Goal: Task Accomplishment & Management: Complete application form

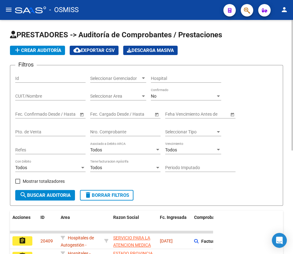
click at [130, 134] on div "Nro. Comprobante" at bounding box center [125, 130] width 70 height 12
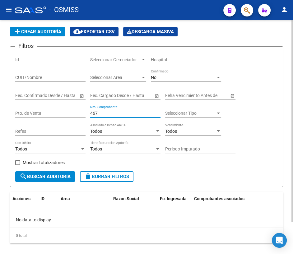
scroll to position [37, 0]
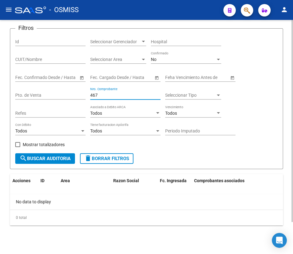
type input "467"
click at [53, 158] on span "search Buscar Auditoria" at bounding box center [45, 159] width 51 height 6
click at [99, 158] on span "delete Borrar Filtros" at bounding box center [106, 159] width 45 height 6
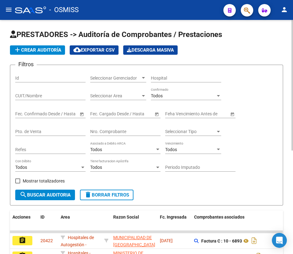
scroll to position [0, 0]
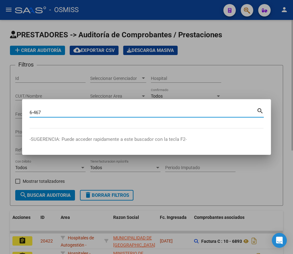
type input "6-467"
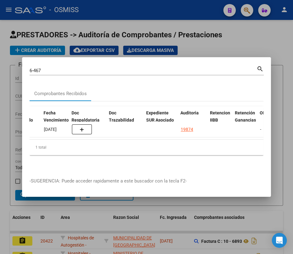
scroll to position [0, 340]
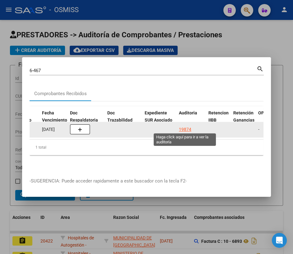
click at [185, 127] on div "19874" at bounding box center [185, 129] width 12 height 7
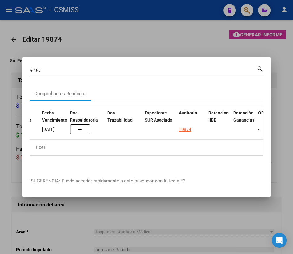
click at [69, 232] on div at bounding box center [146, 127] width 293 height 254
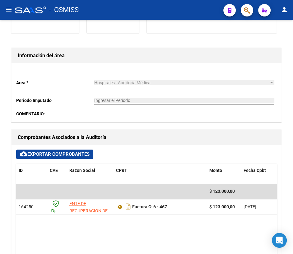
scroll to position [8, 0]
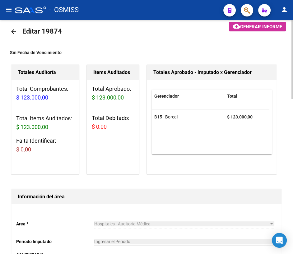
click at [11, 31] on mat-icon "arrow_back" at bounding box center [13, 31] width 7 height 7
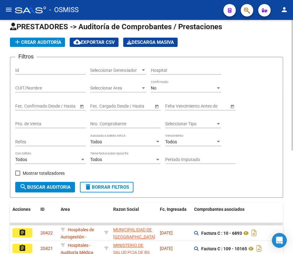
click at [132, 118] on div "Nro. Comprobante" at bounding box center [125, 122] width 70 height 12
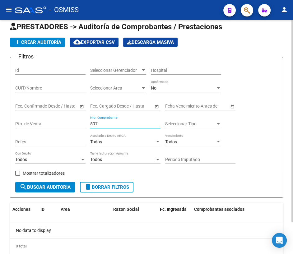
type input "597"
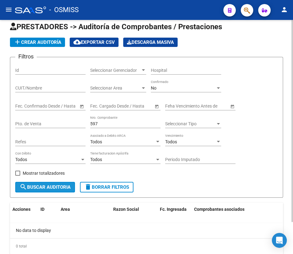
click at [36, 184] on span "search Buscar Auditoria" at bounding box center [45, 187] width 51 height 6
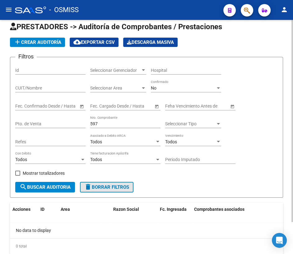
click at [108, 185] on span "delete Borrar Filtros" at bounding box center [106, 187] width 45 height 6
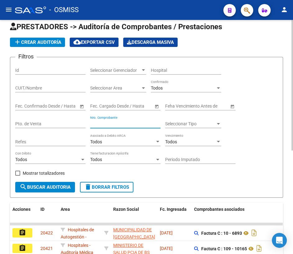
click at [111, 121] on input "Nro. Comprobante" at bounding box center [125, 123] width 70 height 5
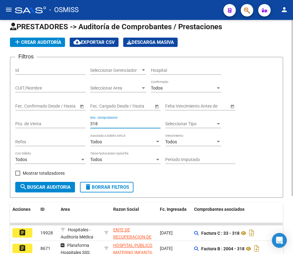
scroll to position [65, 0]
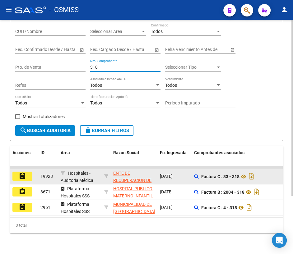
type input "318"
click at [23, 172] on mat-icon "assignment" at bounding box center [22, 175] width 7 height 7
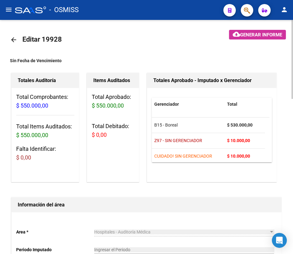
click at [11, 39] on mat-icon "arrow_back" at bounding box center [13, 39] width 7 height 7
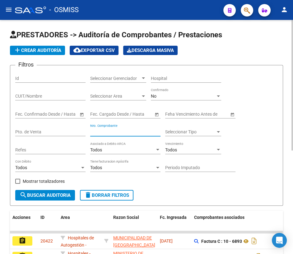
click at [129, 130] on input "Nro. Comprobante" at bounding box center [125, 131] width 70 height 5
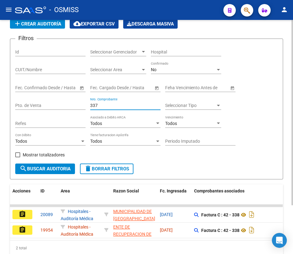
scroll to position [56, 0]
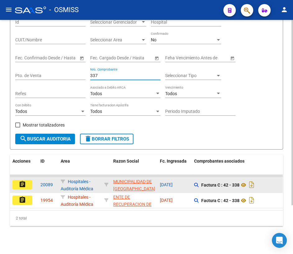
type input "337"
click at [21, 185] on mat-icon "assignment" at bounding box center [22, 183] width 7 height 7
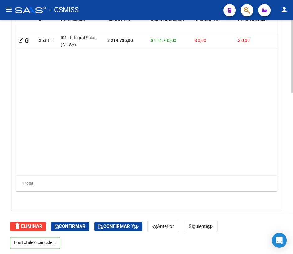
scroll to position [519, 0]
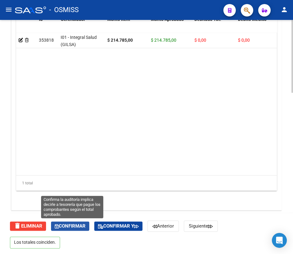
click at [78, 224] on span "Confirmar" at bounding box center [70, 226] width 31 height 6
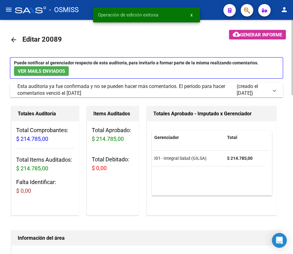
scroll to position [0, 0]
click at [14, 41] on mat-icon "arrow_back" at bounding box center [13, 39] width 7 height 7
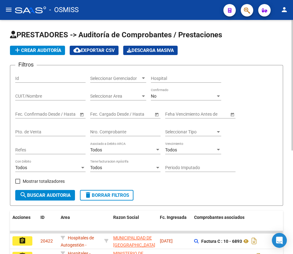
click at [115, 128] on div "Nro. Comprobante" at bounding box center [125, 130] width 70 height 12
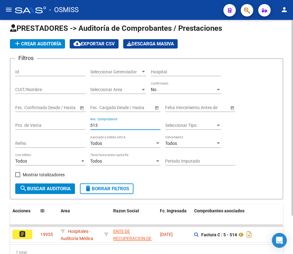
scroll to position [28, 0]
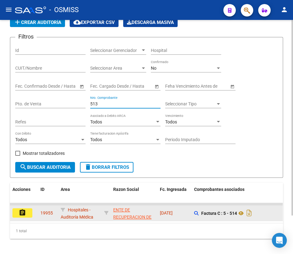
type input "513"
click at [19, 213] on mat-icon "assignment" at bounding box center [22, 212] width 7 height 7
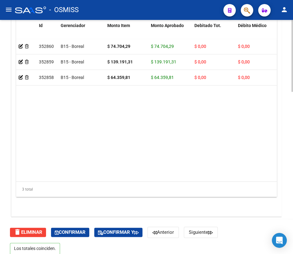
scroll to position [529, 0]
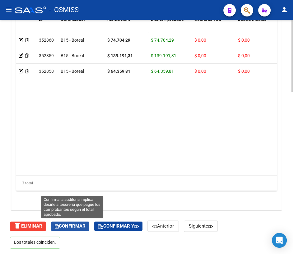
click at [71, 227] on span "Confirmar" at bounding box center [70, 226] width 31 height 6
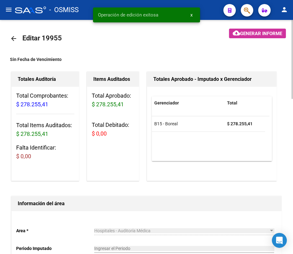
scroll to position [0, 0]
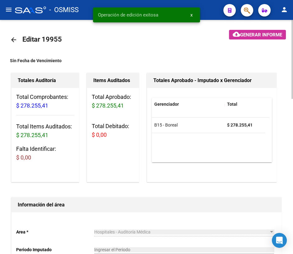
click at [18, 38] on link "arrow_back" at bounding box center [16, 39] width 12 height 15
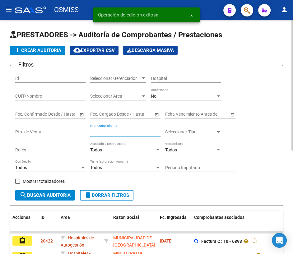
click at [109, 130] on input "Nro. Comprobante" at bounding box center [125, 131] width 70 height 5
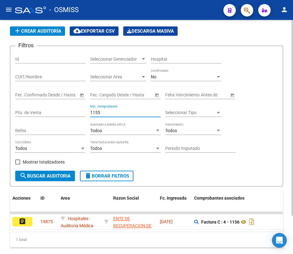
scroll to position [46, 0]
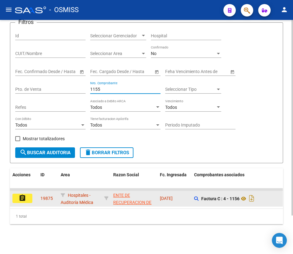
type input "1155"
click at [20, 194] on mat-icon "assignment" at bounding box center [22, 197] width 7 height 7
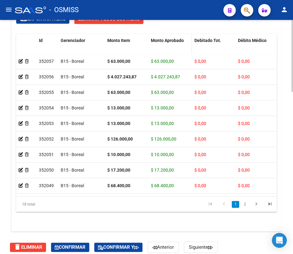
scroll to position [529, 0]
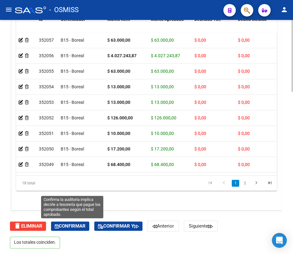
click at [68, 226] on span "Confirmar" at bounding box center [70, 226] width 31 height 6
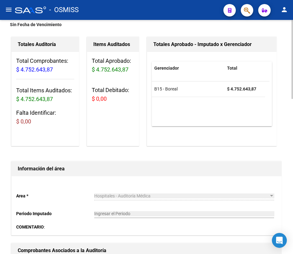
scroll to position [0, 0]
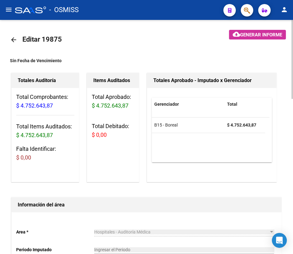
click at [12, 39] on mat-icon "arrow_back" at bounding box center [13, 39] width 7 height 7
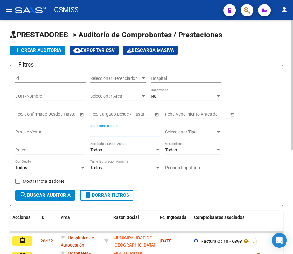
click at [124, 131] on input "Nro. Comprobante" at bounding box center [125, 131] width 70 height 5
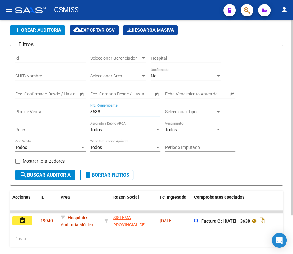
scroll to position [28, 0]
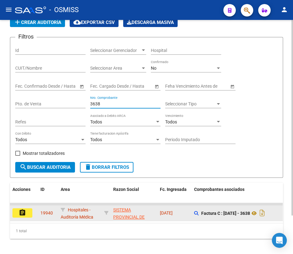
type input "3638"
click at [17, 210] on button "assignment" at bounding box center [22, 212] width 20 height 9
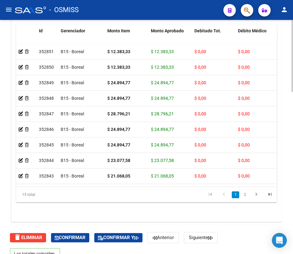
scroll to position [529, 0]
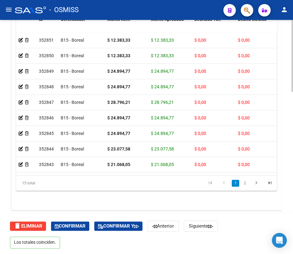
click at [281, 254] on html "menu - OSMISS person Firma Express Inicio Calendario SSS Instructivos Contacto …" at bounding box center [146, 127] width 293 height 254
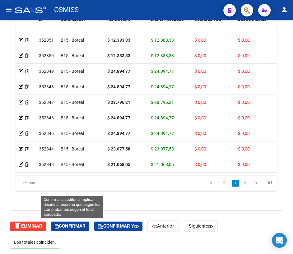
click at [73, 225] on span "Confirmar" at bounding box center [70, 226] width 31 height 6
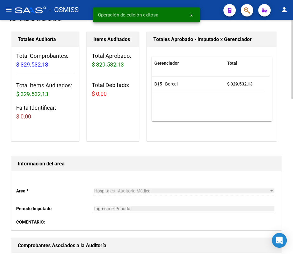
scroll to position [0, 0]
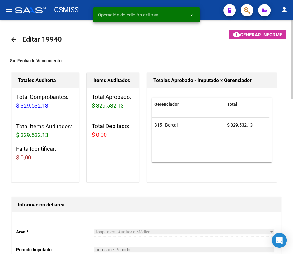
click at [15, 38] on mat-icon "arrow_back" at bounding box center [13, 39] width 7 height 7
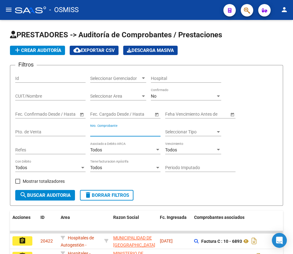
click at [124, 130] on input "Nro. Comprobante" at bounding box center [125, 131] width 70 height 5
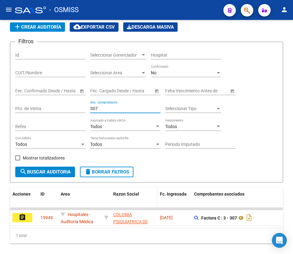
scroll to position [46, 0]
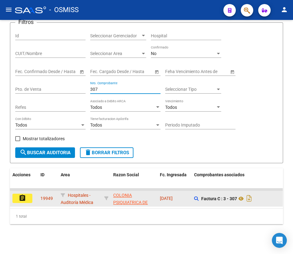
type input "307"
click at [21, 196] on mat-icon "assignment" at bounding box center [22, 197] width 7 height 7
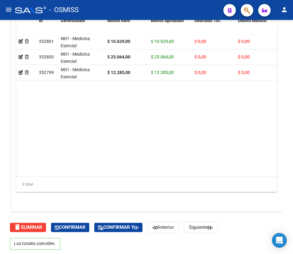
scroll to position [529, 0]
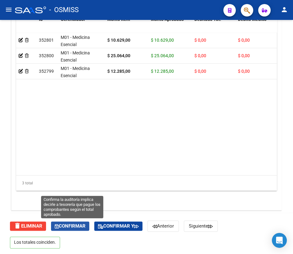
click at [73, 225] on span "Confirmar" at bounding box center [70, 226] width 31 height 6
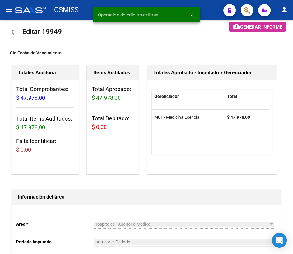
scroll to position [0, 0]
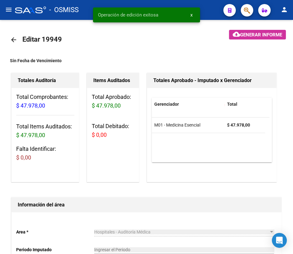
click at [13, 39] on mat-icon "arrow_back" at bounding box center [13, 39] width 7 height 7
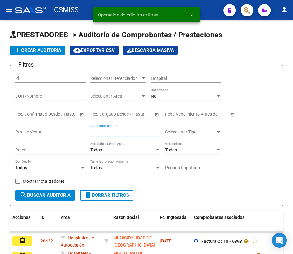
click at [128, 130] on input "Nro. Comprobante" at bounding box center [125, 131] width 70 height 5
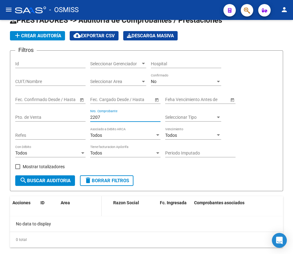
scroll to position [37, 0]
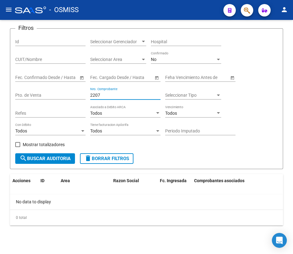
click at [36, 158] on span "search Buscar Auditoria" at bounding box center [45, 159] width 51 height 6
drag, startPoint x: 103, startPoint y: 93, endPoint x: 77, endPoint y: 92, distance: 26.1
click at [77, 92] on div "Filtros Id Seleccionar Gerenciador Seleccionar Gerenciador Hospital CUIT/Nombre…" at bounding box center [146, 94] width 262 height 120
type input "3816"
click at [48, 157] on span "search Buscar Auditoria" at bounding box center [45, 159] width 51 height 6
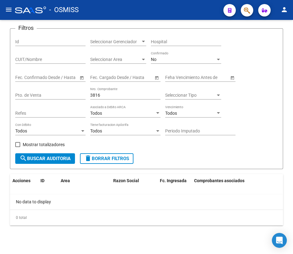
click at [109, 159] on span "delete Borrar Filtros" at bounding box center [106, 159] width 45 height 6
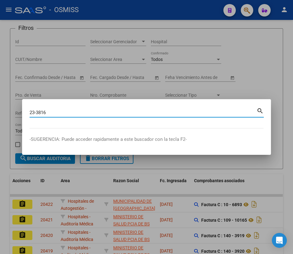
type input "23-3816"
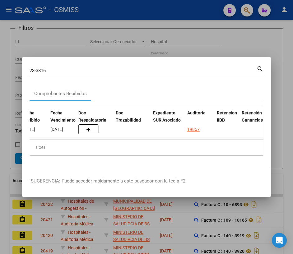
scroll to position [0, 386]
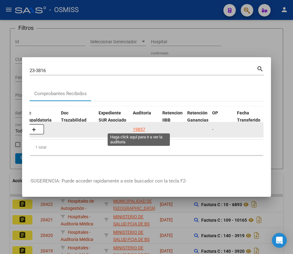
click at [139, 126] on div "19857" at bounding box center [139, 129] width 12 height 7
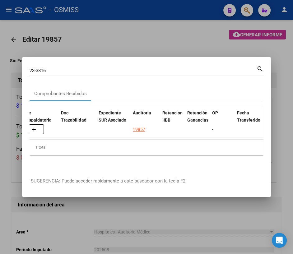
click at [50, 232] on div at bounding box center [146, 127] width 293 height 254
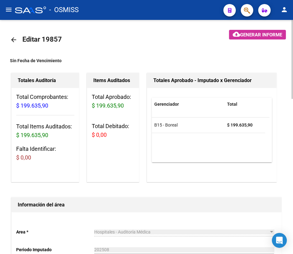
click at [14, 38] on mat-icon "arrow_back" at bounding box center [13, 39] width 7 height 7
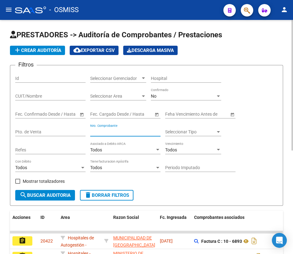
click at [122, 131] on input "Nro. Comprobante" at bounding box center [125, 131] width 70 height 5
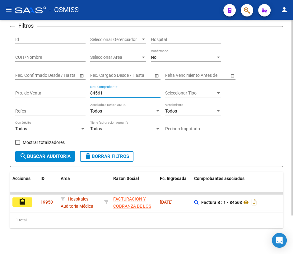
scroll to position [46, 0]
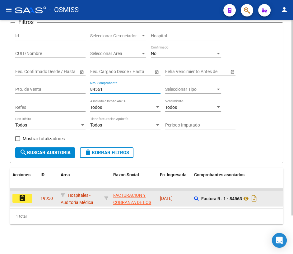
type input "84561"
click at [22, 194] on mat-icon "assignment" at bounding box center [22, 197] width 7 height 7
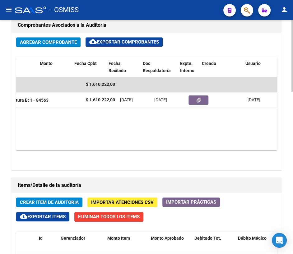
scroll to position [0, 183]
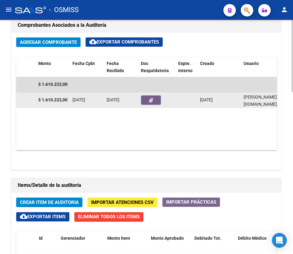
click at [149, 101] on icon "button" at bounding box center [151, 100] width 4 height 5
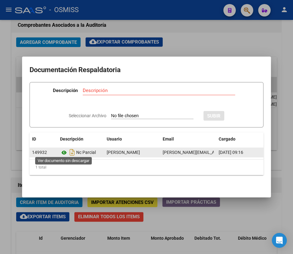
click at [63, 151] on icon at bounding box center [64, 152] width 8 height 7
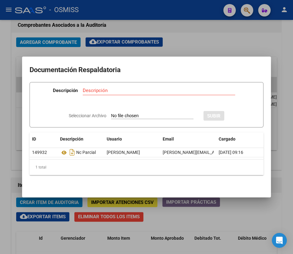
click at [199, 49] on div at bounding box center [146, 127] width 293 height 254
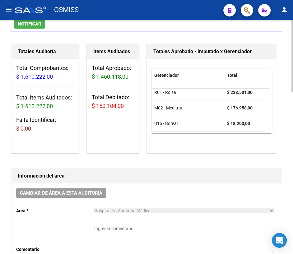
scroll to position [0, 0]
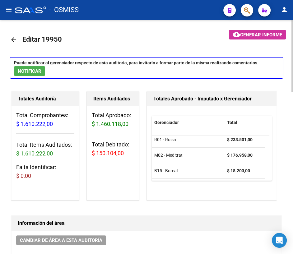
click at [16, 38] on mat-icon "arrow_back" at bounding box center [13, 39] width 7 height 7
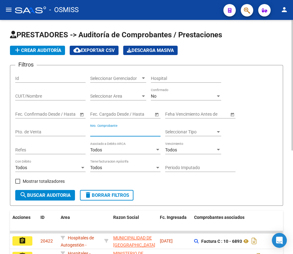
click at [131, 130] on input "Nro. Comprobante" at bounding box center [125, 131] width 70 height 5
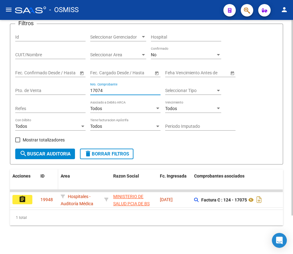
scroll to position [46, 0]
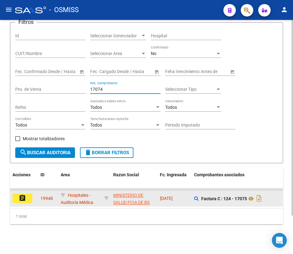
type input "17074"
click at [28, 194] on button "assignment" at bounding box center [22, 198] width 20 height 9
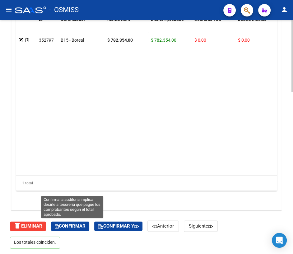
click at [73, 226] on span "Confirmar" at bounding box center [70, 226] width 31 height 6
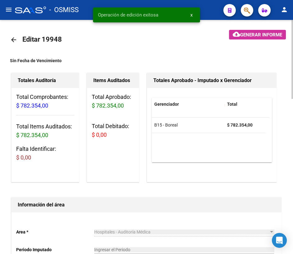
click at [12, 43] on mat-icon "arrow_back" at bounding box center [13, 39] width 7 height 7
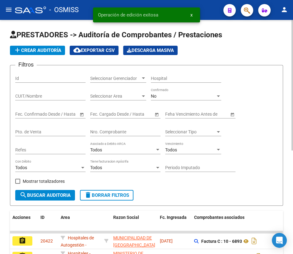
click at [117, 131] on input "Nro. Comprobante" at bounding box center [125, 131] width 70 height 5
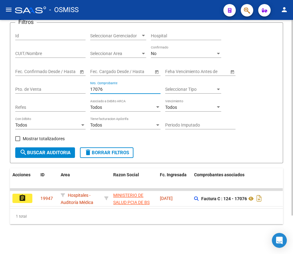
scroll to position [46, 0]
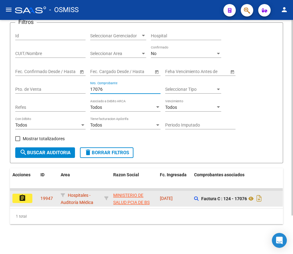
type input "17076"
click at [18, 196] on button "assignment" at bounding box center [22, 198] width 20 height 9
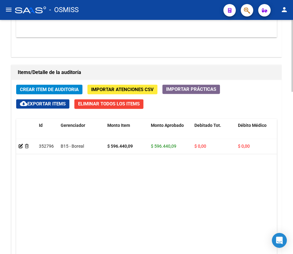
scroll to position [529, 0]
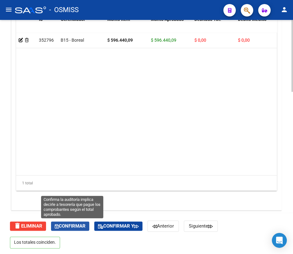
click at [74, 227] on span "Confirmar" at bounding box center [70, 226] width 31 height 6
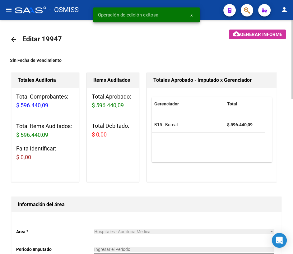
scroll to position [0, 0]
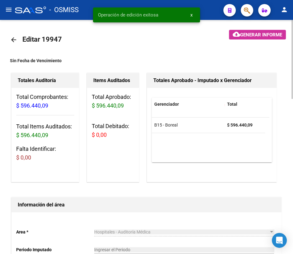
click at [13, 40] on mat-icon "arrow_back" at bounding box center [13, 39] width 7 height 7
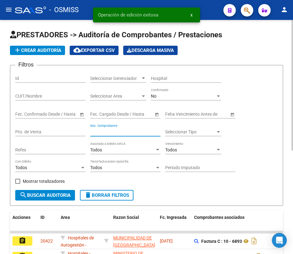
click at [105, 132] on input "Nro. Comprobante" at bounding box center [125, 131] width 70 height 5
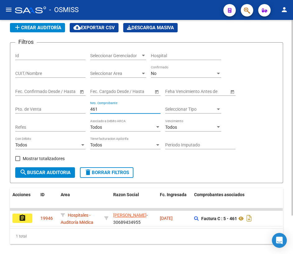
scroll to position [46, 0]
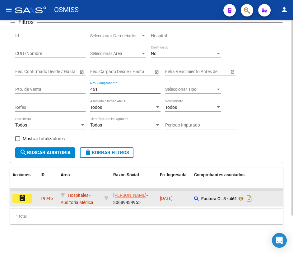
type input "461"
click at [29, 194] on button "assignment" at bounding box center [22, 198] width 20 height 9
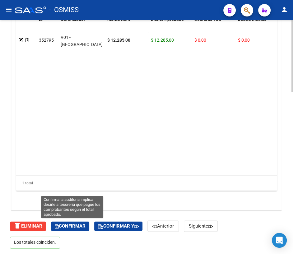
click at [71, 223] on span "Confirmar" at bounding box center [70, 226] width 31 height 6
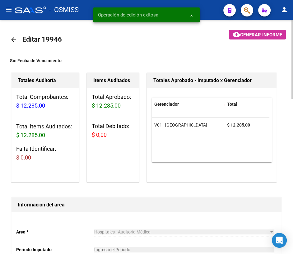
click at [12, 38] on mat-icon "arrow_back" at bounding box center [13, 39] width 7 height 7
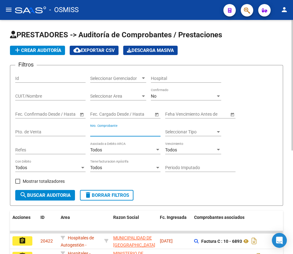
click at [118, 130] on input "Nro. Comprobante" at bounding box center [125, 131] width 70 height 5
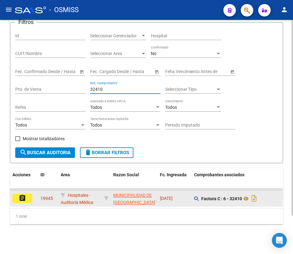
type input "32410"
click at [28, 194] on button "assignment" at bounding box center [22, 198] width 20 height 9
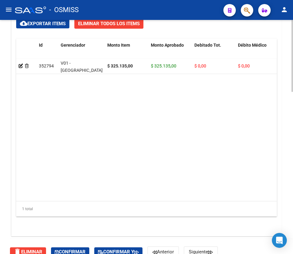
scroll to position [529, 0]
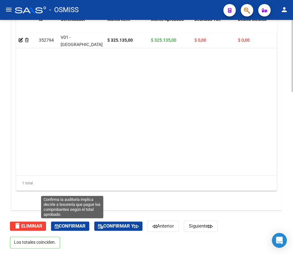
click at [70, 223] on span "Confirmar" at bounding box center [70, 226] width 31 height 6
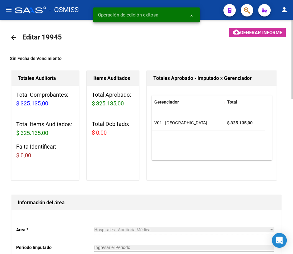
scroll to position [0, 0]
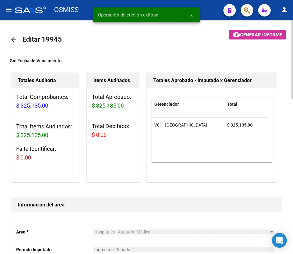
click at [15, 40] on mat-icon "arrow_back" at bounding box center [13, 39] width 7 height 7
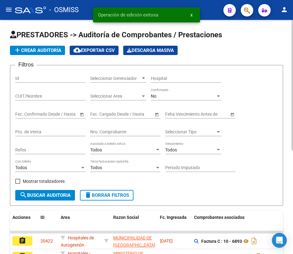
click at [103, 127] on div "Nro. Comprobante" at bounding box center [125, 130] width 70 height 12
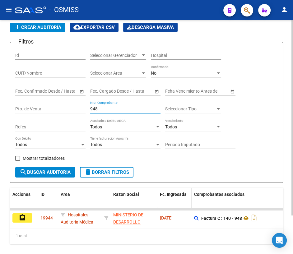
scroll to position [46, 0]
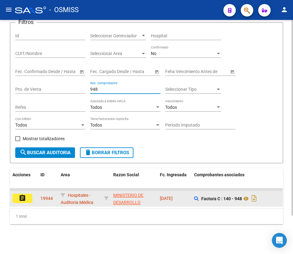
type input "948"
click at [17, 195] on button "assignment" at bounding box center [22, 198] width 20 height 9
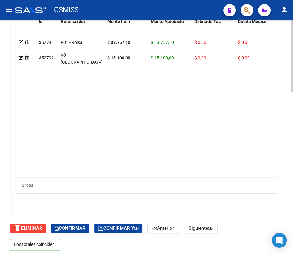
scroll to position [529, 0]
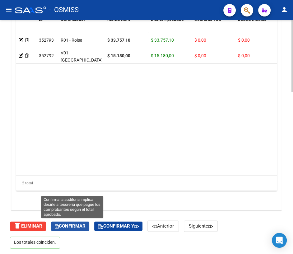
click at [62, 226] on span "Confirmar" at bounding box center [70, 226] width 31 height 6
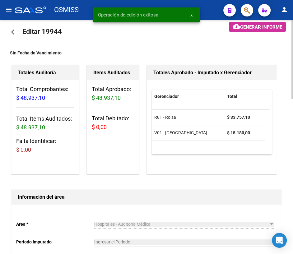
scroll to position [0, 0]
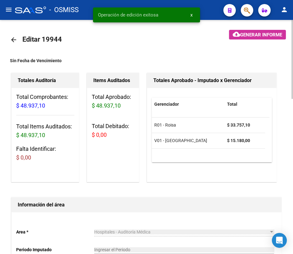
click at [12, 42] on mat-icon "arrow_back" at bounding box center [13, 39] width 7 height 7
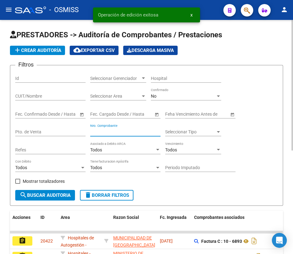
click at [110, 132] on input "Nro. Comprobante" at bounding box center [125, 131] width 70 height 5
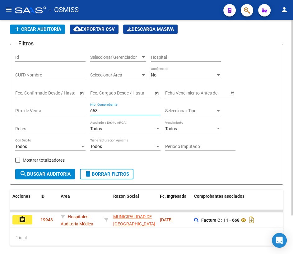
scroll to position [46, 0]
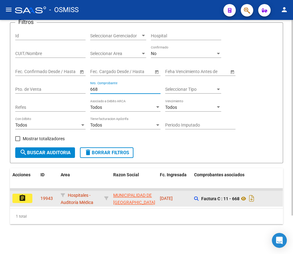
type input "668"
click at [29, 194] on button "assignment" at bounding box center [22, 198] width 20 height 9
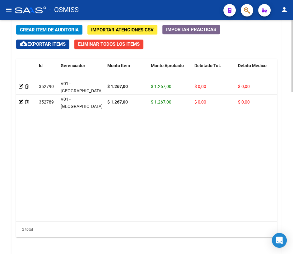
scroll to position [529, 0]
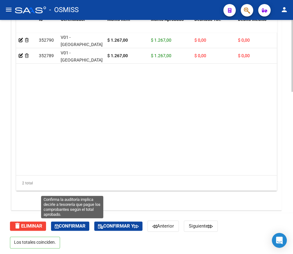
click at [72, 224] on span "Confirmar" at bounding box center [70, 226] width 31 height 6
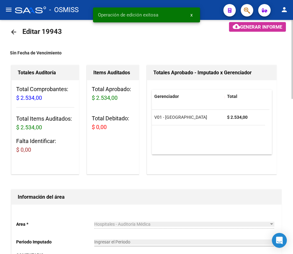
scroll to position [0, 0]
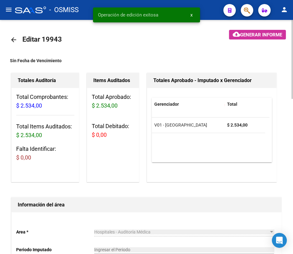
click at [16, 39] on mat-icon "arrow_back" at bounding box center [13, 39] width 7 height 7
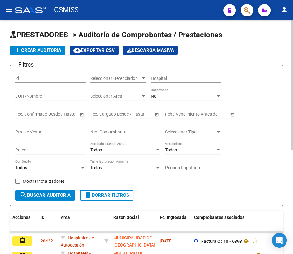
click at [102, 132] on input "Nro. Comprobante" at bounding box center [125, 131] width 70 height 5
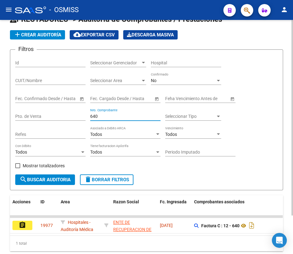
scroll to position [46, 0]
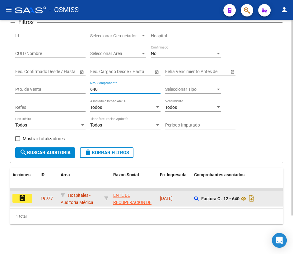
type input "640"
click at [22, 195] on mat-icon "assignment" at bounding box center [22, 197] width 7 height 7
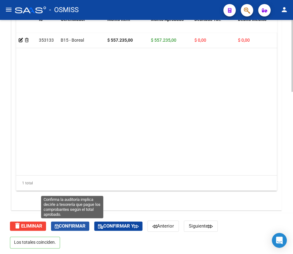
click at [76, 225] on span "Confirmar" at bounding box center [70, 226] width 31 height 6
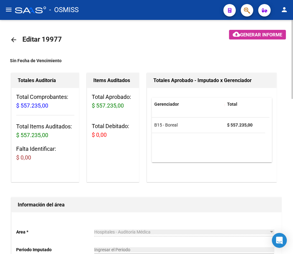
click at [12, 39] on mat-icon "arrow_back" at bounding box center [13, 39] width 7 height 7
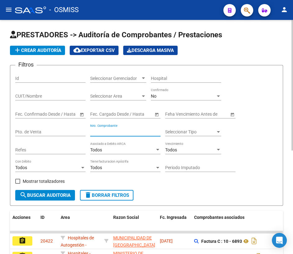
click at [116, 130] on input "Nro. Comprobante" at bounding box center [125, 131] width 70 height 5
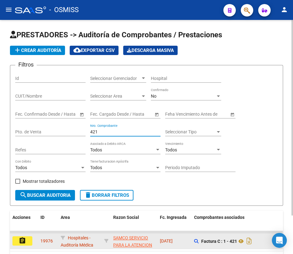
scroll to position [28, 0]
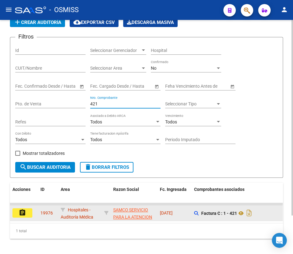
type input "421"
click at [16, 210] on button "assignment" at bounding box center [22, 212] width 20 height 9
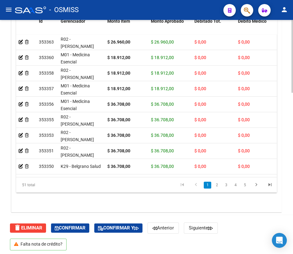
scroll to position [519, 0]
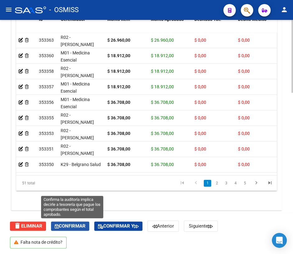
click at [70, 224] on span "Confirmar" at bounding box center [70, 226] width 31 height 6
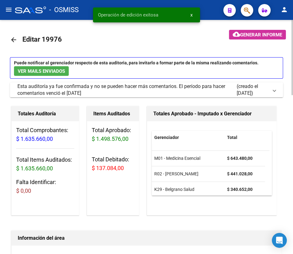
scroll to position [0, 0]
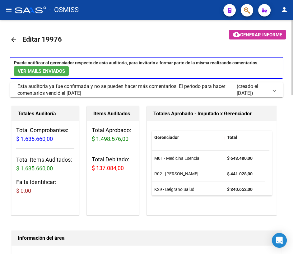
click at [15, 40] on mat-icon "arrow_back" at bounding box center [13, 39] width 7 height 7
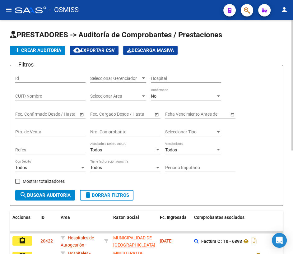
click at [103, 126] on div "Nro. Comprobante" at bounding box center [125, 130] width 70 height 12
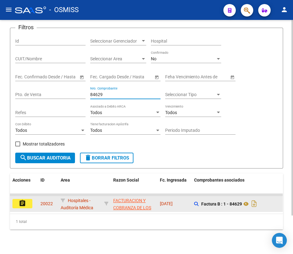
scroll to position [46, 0]
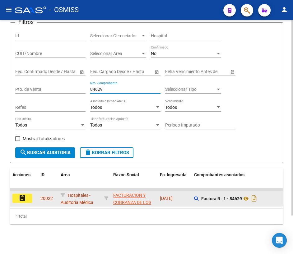
type input "84629"
click at [18, 194] on button "assignment" at bounding box center [22, 198] width 20 height 9
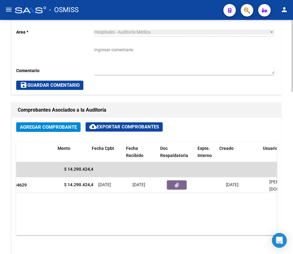
scroll to position [0, 164]
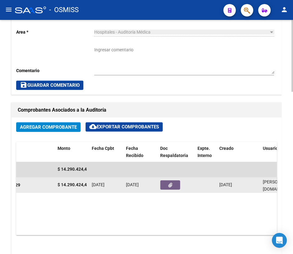
click at [175, 183] on button "button" at bounding box center [170, 184] width 20 height 9
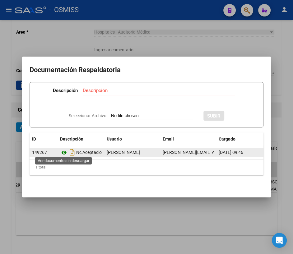
click at [62, 150] on icon at bounding box center [64, 152] width 8 height 7
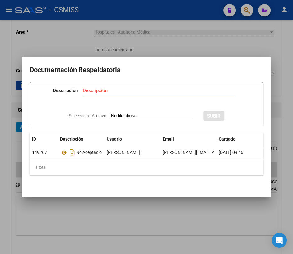
click at [203, 47] on div at bounding box center [146, 127] width 293 height 254
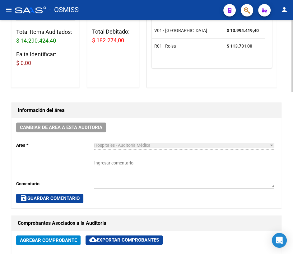
scroll to position [0, 0]
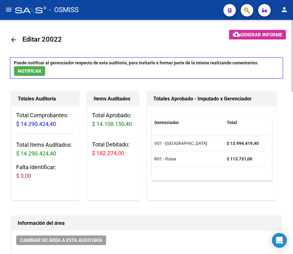
click at [15, 39] on mat-icon "arrow_back" at bounding box center [13, 39] width 7 height 7
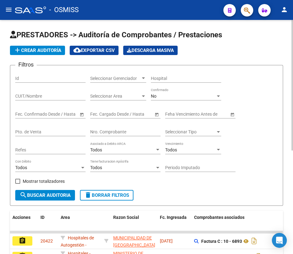
click at [120, 132] on input "Nro. Comprobante" at bounding box center [125, 131] width 70 height 5
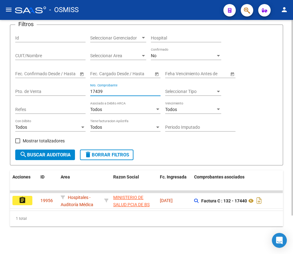
scroll to position [46, 0]
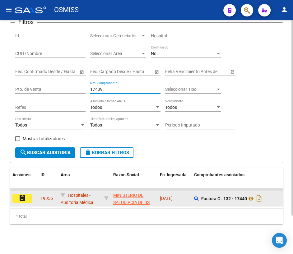
type input "17439"
click at [26, 195] on mat-icon "assignment" at bounding box center [22, 197] width 7 height 7
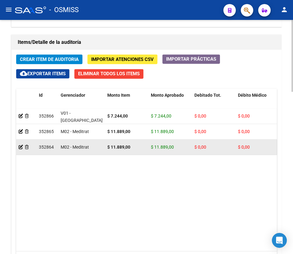
scroll to position [508, 0]
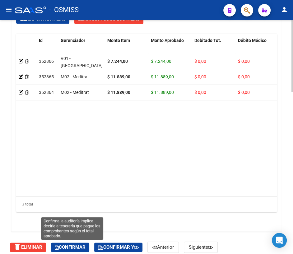
click at [70, 249] on button "Confirmar" at bounding box center [70, 246] width 38 height 9
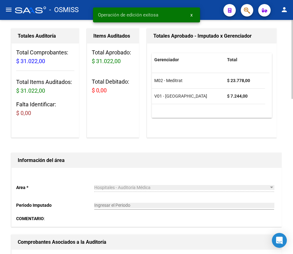
scroll to position [0, 0]
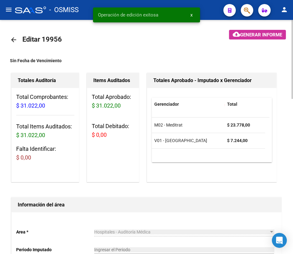
click at [11, 41] on mat-icon "arrow_back" at bounding box center [13, 39] width 7 height 7
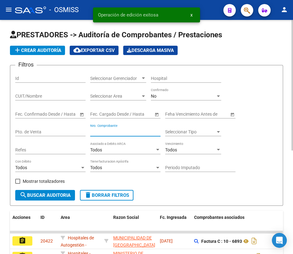
click at [101, 131] on input "Nro. Comprobante" at bounding box center [125, 131] width 70 height 5
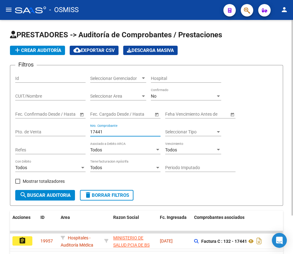
scroll to position [28, 0]
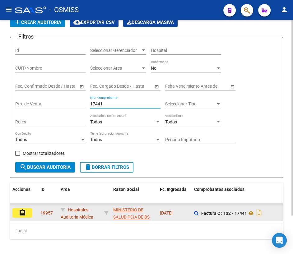
type input "17441"
click at [23, 210] on mat-icon "assignment" at bounding box center [22, 212] width 7 height 7
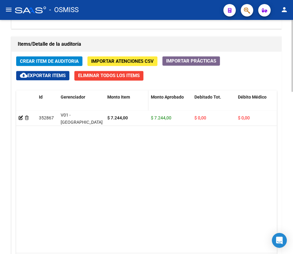
scroll to position [529, 0]
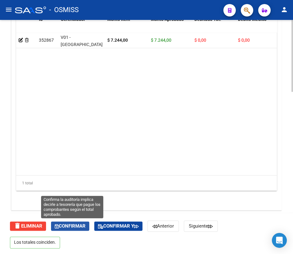
click at [78, 223] on span "Confirmar" at bounding box center [70, 226] width 31 height 6
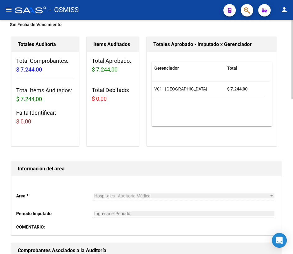
scroll to position [0, 0]
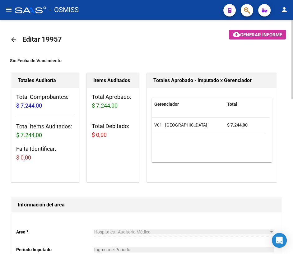
click at [13, 38] on mat-icon "arrow_back" at bounding box center [13, 39] width 7 height 7
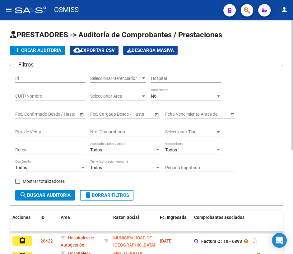
click at [115, 131] on input "Nro. Comprobante" at bounding box center [125, 131] width 70 height 5
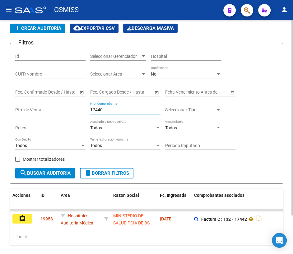
scroll to position [46, 0]
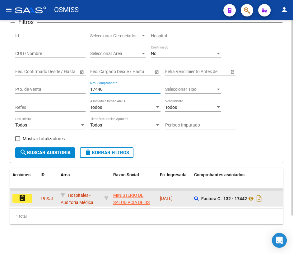
type input "17440"
click at [24, 194] on mat-icon "assignment" at bounding box center [22, 197] width 7 height 7
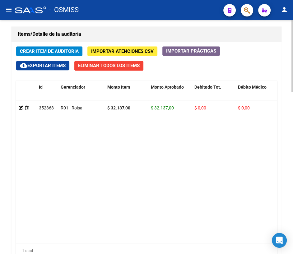
scroll to position [529, 0]
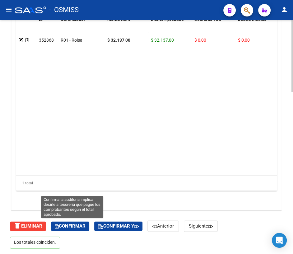
click at [74, 226] on span "Confirmar" at bounding box center [70, 226] width 31 height 6
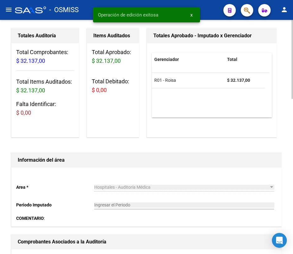
scroll to position [0, 0]
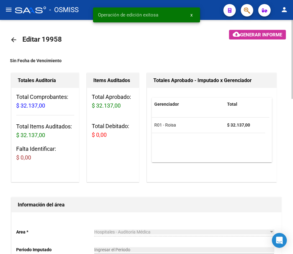
click at [14, 39] on mat-icon "arrow_back" at bounding box center [13, 39] width 7 height 7
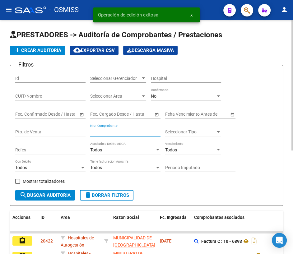
click at [128, 131] on input "Nro. Comprobante" at bounding box center [125, 131] width 70 height 5
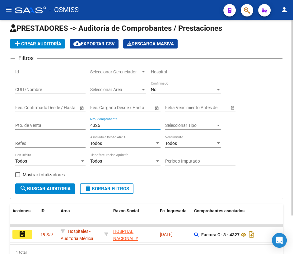
scroll to position [46, 0]
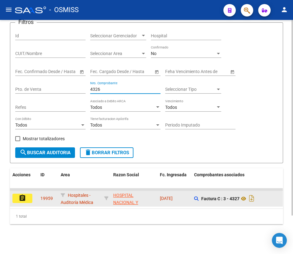
type input "4326"
click at [18, 194] on button "assignment" at bounding box center [22, 198] width 20 height 9
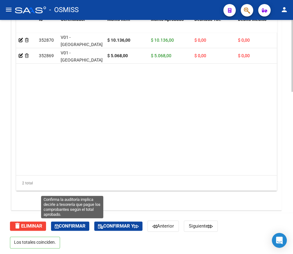
click at [75, 225] on span "Confirmar" at bounding box center [70, 226] width 31 height 6
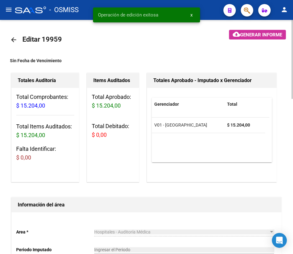
click at [13, 42] on mat-icon "arrow_back" at bounding box center [13, 39] width 7 height 7
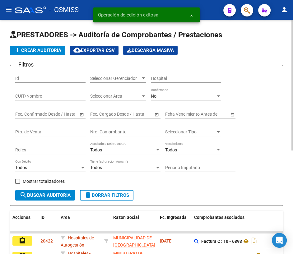
click at [113, 126] on div "Nro. Comprobante" at bounding box center [125, 130] width 70 height 12
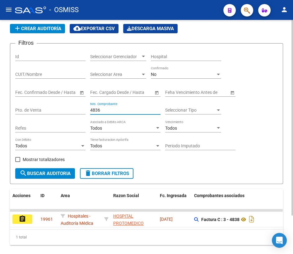
scroll to position [46, 0]
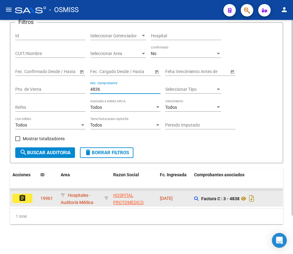
type input "4836"
click at [23, 197] on mat-icon "assignment" at bounding box center [22, 197] width 7 height 7
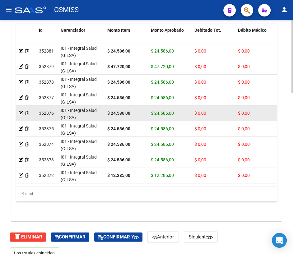
scroll to position [519, 0]
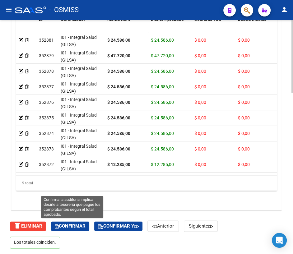
click at [83, 225] on span "Confirmar" at bounding box center [70, 226] width 31 height 6
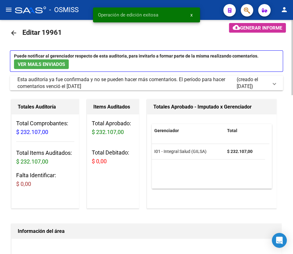
scroll to position [0, 0]
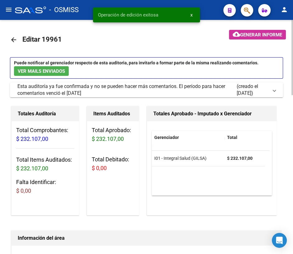
click at [16, 40] on mat-icon "arrow_back" at bounding box center [13, 39] width 7 height 7
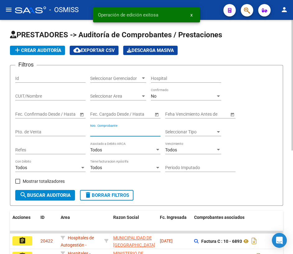
click at [129, 133] on input "Nro. Comprobante" at bounding box center [125, 131] width 70 height 5
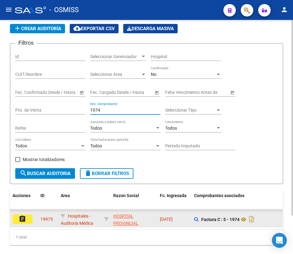
scroll to position [46, 0]
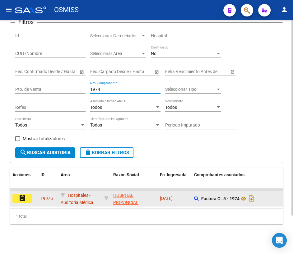
type input "1974"
click at [26, 194] on mat-icon "assignment" at bounding box center [22, 197] width 7 height 7
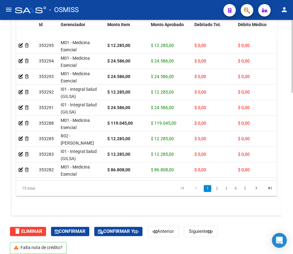
scroll to position [519, 0]
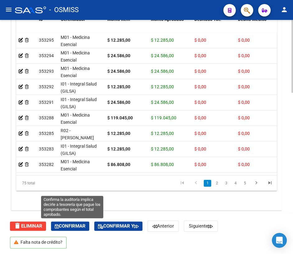
click at [68, 222] on button "Confirmar" at bounding box center [70, 225] width 38 height 9
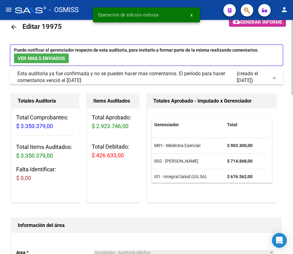
scroll to position [0, 0]
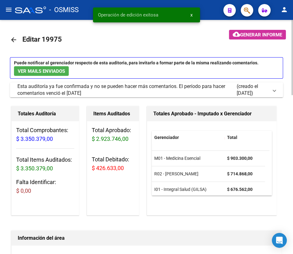
click at [14, 39] on mat-icon "arrow_back" at bounding box center [13, 39] width 7 height 7
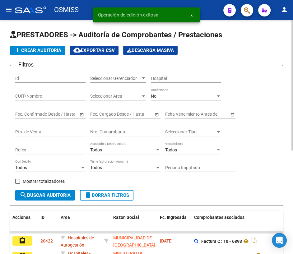
click at [116, 130] on input "Nro. Comprobante" at bounding box center [125, 131] width 70 height 5
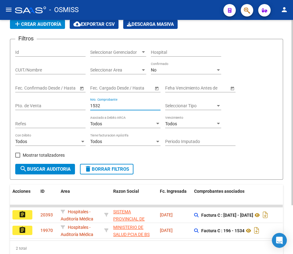
scroll to position [61, 0]
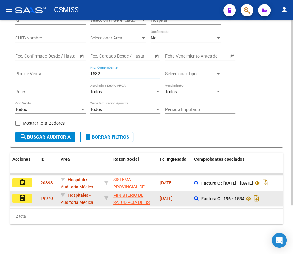
type input "1532"
click at [23, 194] on mat-icon "assignment" at bounding box center [22, 197] width 7 height 7
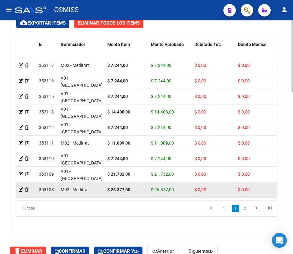
scroll to position [529, 0]
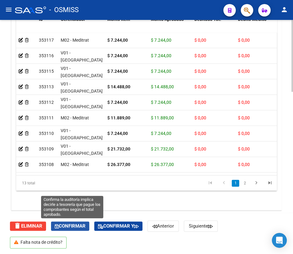
click at [81, 224] on span "Confirmar" at bounding box center [70, 226] width 31 height 6
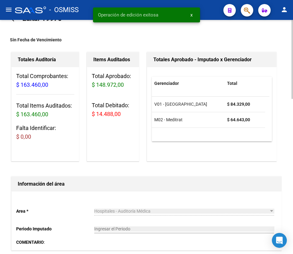
scroll to position [0, 0]
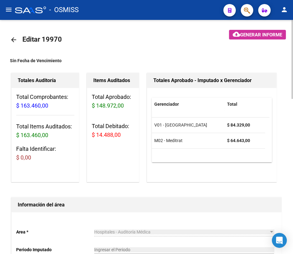
click at [12, 38] on mat-icon "arrow_back" at bounding box center [13, 39] width 7 height 7
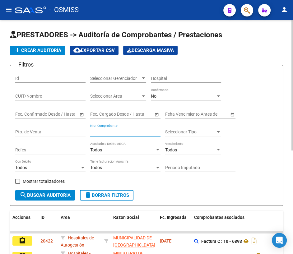
click at [109, 131] on input "Nro. Comprobante" at bounding box center [125, 131] width 70 height 5
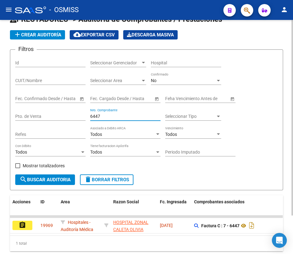
scroll to position [46, 0]
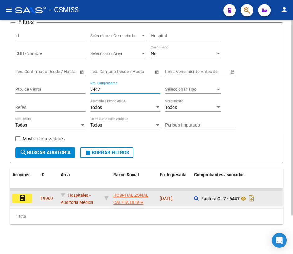
type input "6447"
click at [20, 194] on mat-icon "assignment" at bounding box center [22, 197] width 7 height 7
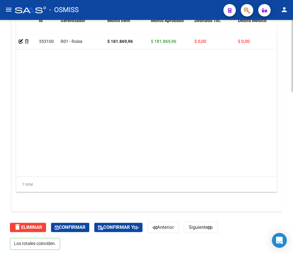
scroll to position [529, 0]
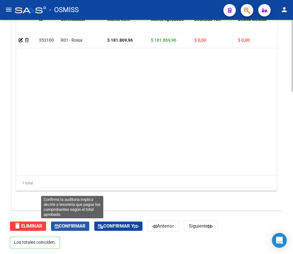
click at [73, 223] on span "Confirmar" at bounding box center [70, 226] width 31 height 6
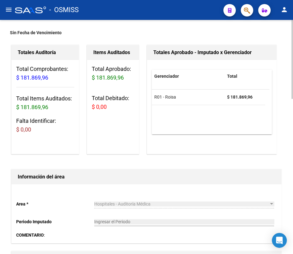
scroll to position [0, 0]
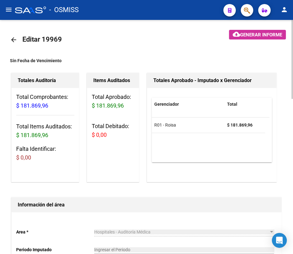
click at [12, 40] on mat-icon "arrow_back" at bounding box center [13, 39] width 7 height 7
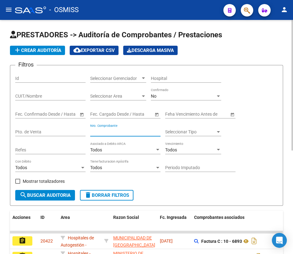
click at [100, 132] on input "Nro. Comprobante" at bounding box center [125, 131] width 70 height 5
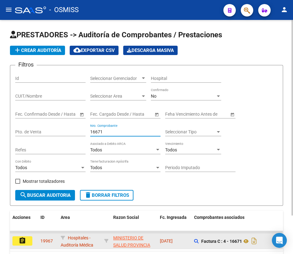
type input "16671"
click at [23, 238] on mat-icon "assignment" at bounding box center [22, 240] width 7 height 7
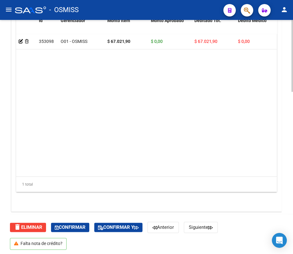
scroll to position [529, 0]
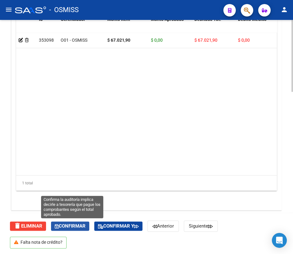
click at [75, 224] on span "Confirmar" at bounding box center [70, 226] width 31 height 6
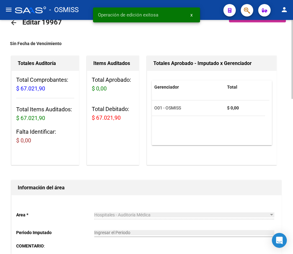
scroll to position [0, 0]
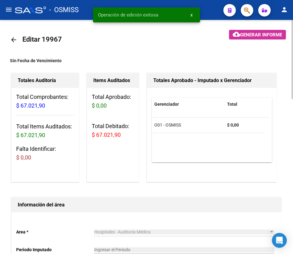
click at [14, 40] on mat-icon "arrow_back" at bounding box center [13, 39] width 7 height 7
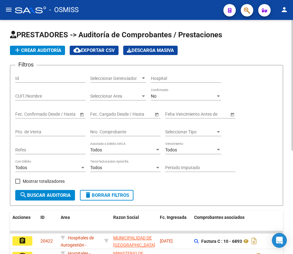
click at [98, 130] on input "Nro. Comprobante" at bounding box center [125, 131] width 70 height 5
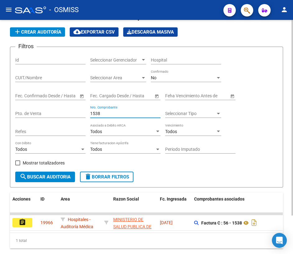
scroll to position [28, 0]
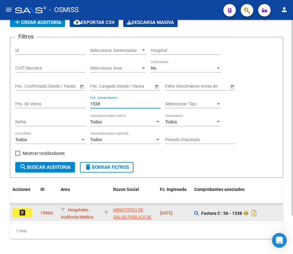
type input "1538"
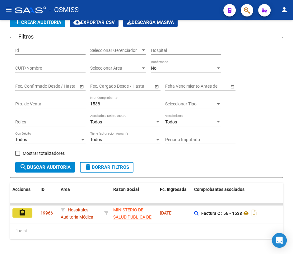
click at [17, 214] on button "assignment" at bounding box center [22, 212] width 20 height 9
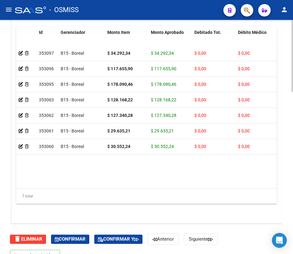
scroll to position [529, 0]
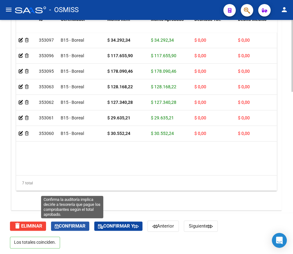
click at [75, 225] on span "Confirmar" at bounding box center [70, 226] width 31 height 6
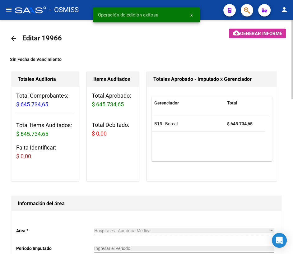
scroll to position [0, 0]
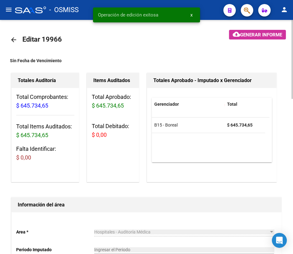
click at [16, 39] on mat-icon "arrow_back" at bounding box center [13, 39] width 7 height 7
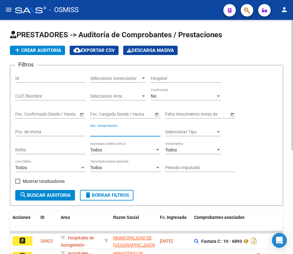
click at [115, 131] on input "Nro. Comprobante" at bounding box center [125, 131] width 70 height 5
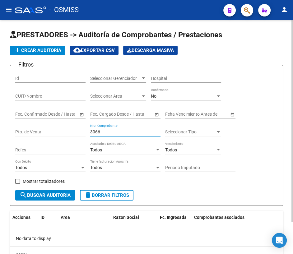
click at [92, 130] on input "3066" at bounding box center [125, 131] width 70 height 5
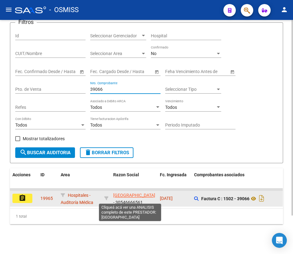
scroll to position [46, 0]
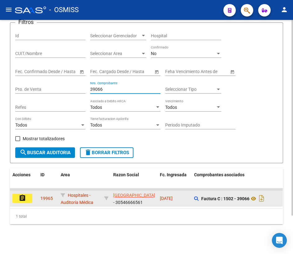
type input "39066"
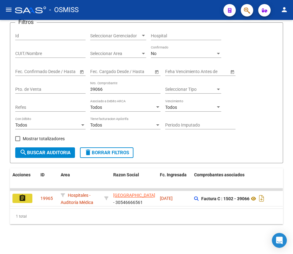
click at [23, 194] on mat-icon "assignment" at bounding box center [22, 197] width 7 height 7
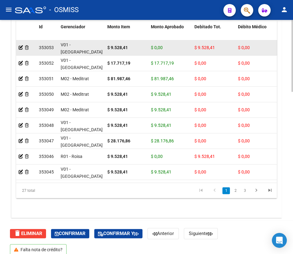
scroll to position [529, 0]
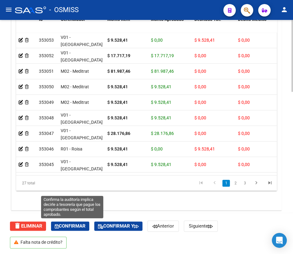
click at [68, 224] on span "Confirmar" at bounding box center [70, 226] width 31 height 6
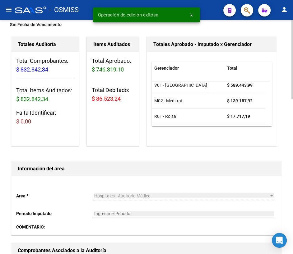
scroll to position [0, 0]
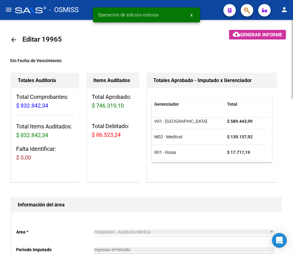
click at [17, 38] on mat-icon "arrow_back" at bounding box center [13, 39] width 7 height 7
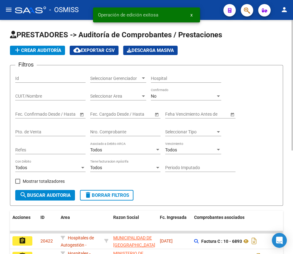
click at [104, 130] on input "Nro. Comprobante" at bounding box center [125, 131] width 70 height 5
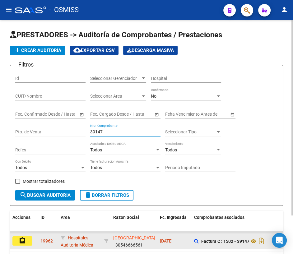
type input "39147"
click at [22, 239] on mat-icon "assignment" at bounding box center [22, 240] width 7 height 7
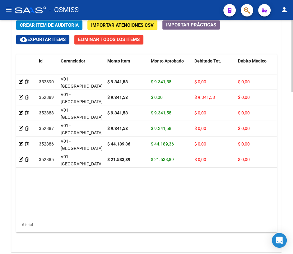
scroll to position [529, 0]
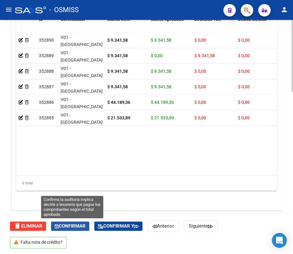
click at [70, 225] on span "Confirmar" at bounding box center [70, 226] width 31 height 6
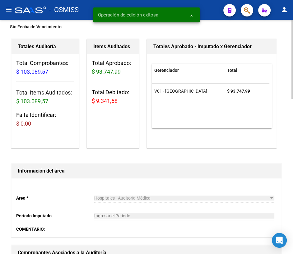
scroll to position [0, 0]
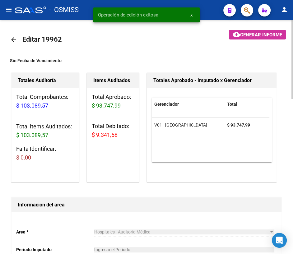
click at [15, 38] on mat-icon "arrow_back" at bounding box center [13, 39] width 7 height 7
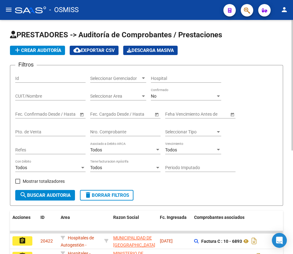
click at [130, 127] on div "Nro. Comprobante" at bounding box center [125, 130] width 70 height 12
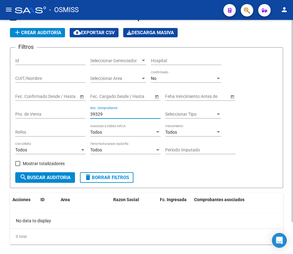
scroll to position [37, 0]
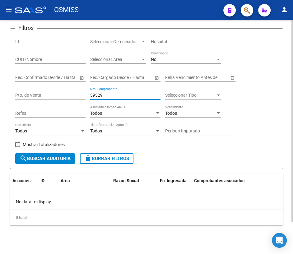
type input "39329"
click at [96, 158] on span "delete Borrar Filtros" at bounding box center [106, 159] width 45 height 6
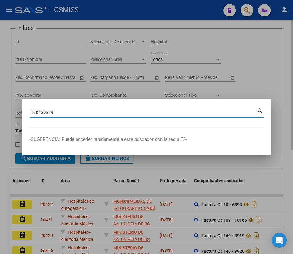
type input "1502-39329"
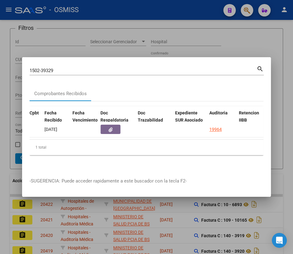
scroll to position [0, 317]
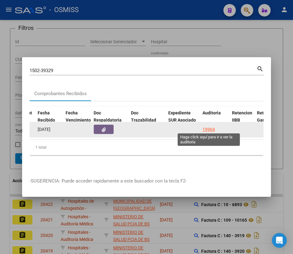
click at [208, 126] on div "19964" at bounding box center [208, 129] width 12 height 7
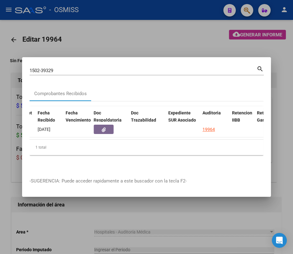
click at [61, 229] on div at bounding box center [146, 127] width 293 height 254
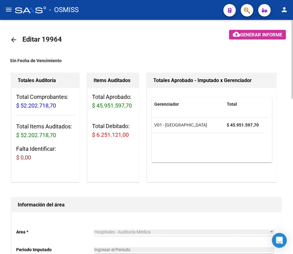
click at [12, 36] on mat-icon "arrow_back" at bounding box center [13, 39] width 7 height 7
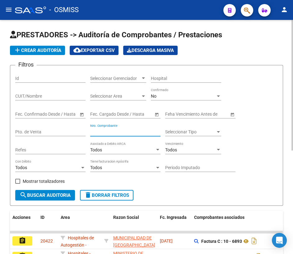
click at [109, 133] on input "Nro. Comprobante" at bounding box center [125, 131] width 70 height 5
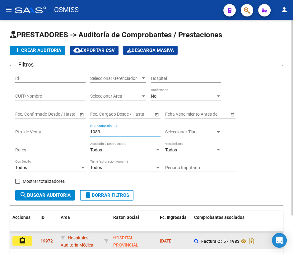
type input "1983"
click at [30, 240] on button "assignment" at bounding box center [22, 240] width 20 height 9
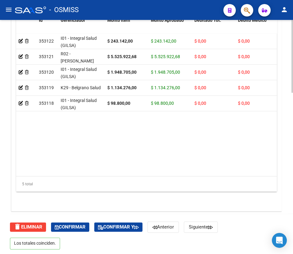
scroll to position [519, 0]
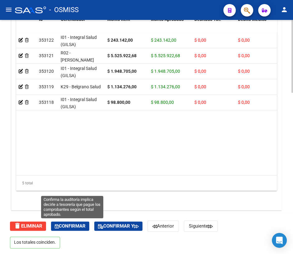
click at [80, 223] on span "Confirmar" at bounding box center [70, 226] width 31 height 6
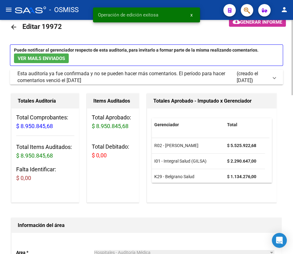
scroll to position [0, 0]
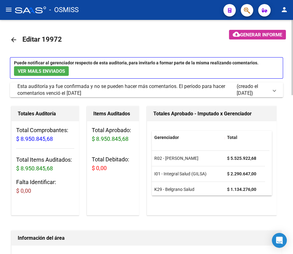
click at [10, 40] on mat-icon "arrow_back" at bounding box center [13, 39] width 7 height 7
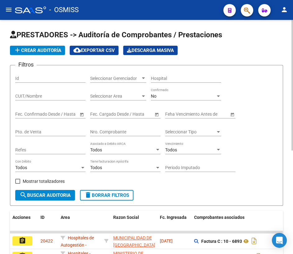
click at [101, 127] on div "Nro. Comprobante" at bounding box center [125, 130] width 70 height 12
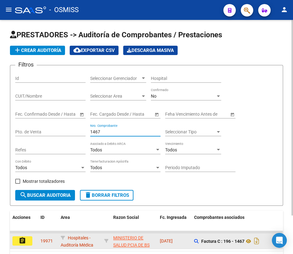
type input "1467"
click at [23, 239] on mat-icon "assignment" at bounding box center [22, 240] width 7 height 7
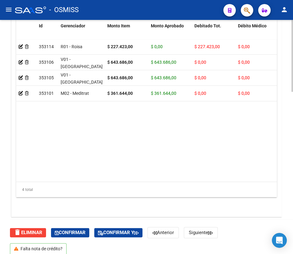
scroll to position [529, 0]
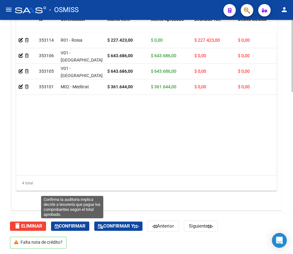
click at [79, 227] on span "Confirmar" at bounding box center [70, 226] width 31 height 6
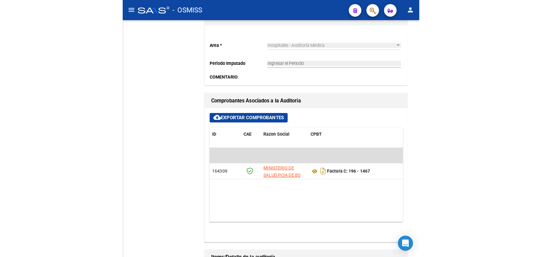
scroll to position [196, 0]
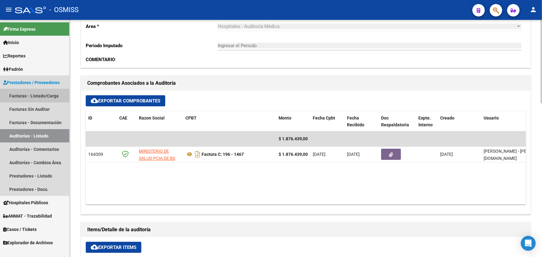
click at [32, 98] on link "Facturas - Listado/Carga" at bounding box center [34, 95] width 69 height 13
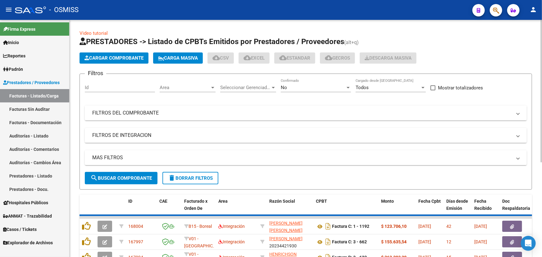
click at [178, 90] on div "Area Area" at bounding box center [188, 85] width 56 height 13
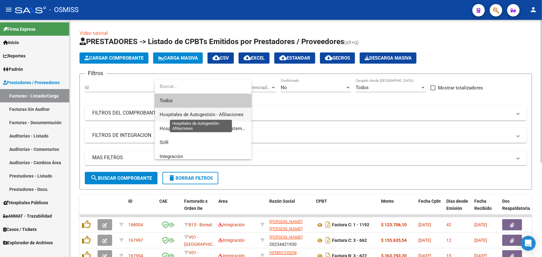
click at [192, 116] on span "Hospitales de Autogestión - Afiliaciones" at bounding box center [202, 115] width 84 height 6
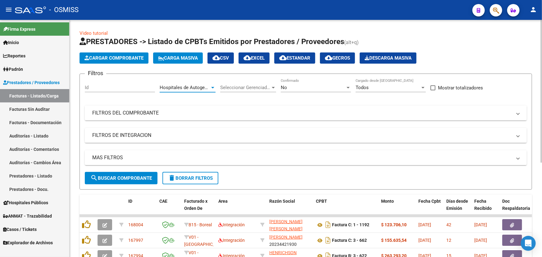
click at [287, 87] on div "No" at bounding box center [313, 88] width 65 height 6
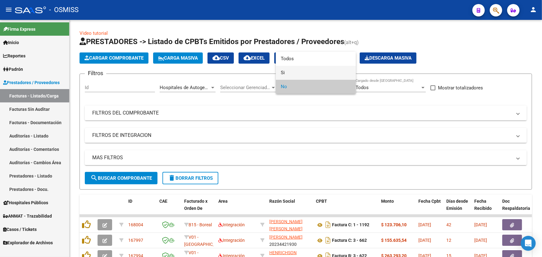
click at [279, 74] on mat-option "Si" at bounding box center [316, 73] width 80 height 14
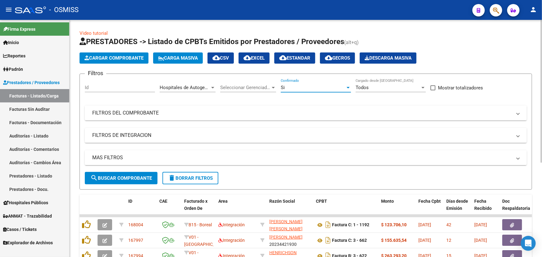
click at [105, 157] on mat-panel-title "MAS FILTROS" at bounding box center [302, 157] width 420 height 7
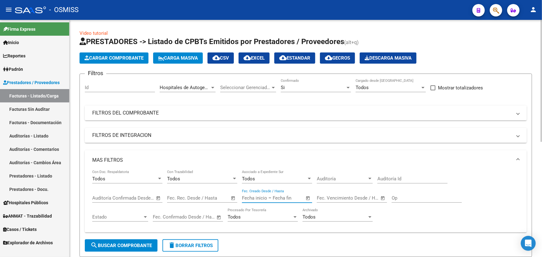
click at [276, 199] on input "text" at bounding box center [288, 198] width 30 height 6
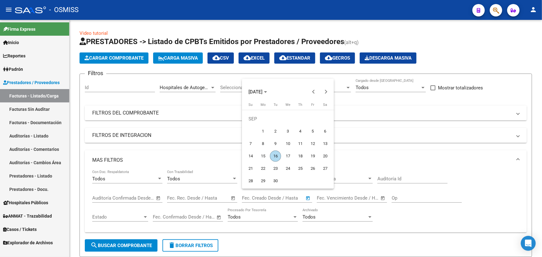
click at [276, 158] on span "16" at bounding box center [275, 156] width 11 height 11
type input "[DATE]"
click at [276, 158] on span "16" at bounding box center [275, 156] width 11 height 11
type input "[DATE]"
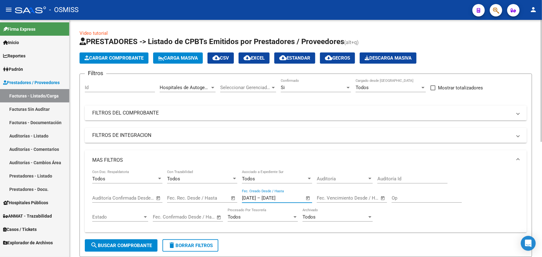
click at [113, 243] on span "search Buscar Comprobante" at bounding box center [121, 246] width 62 height 6
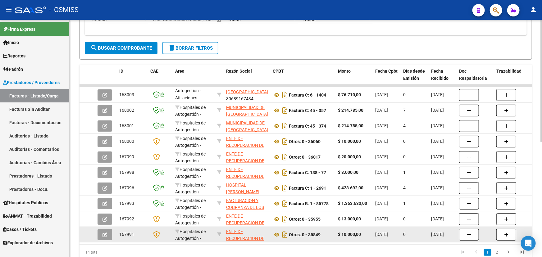
scroll to position [224, 0]
